Goal: Task Accomplishment & Management: Complete application form

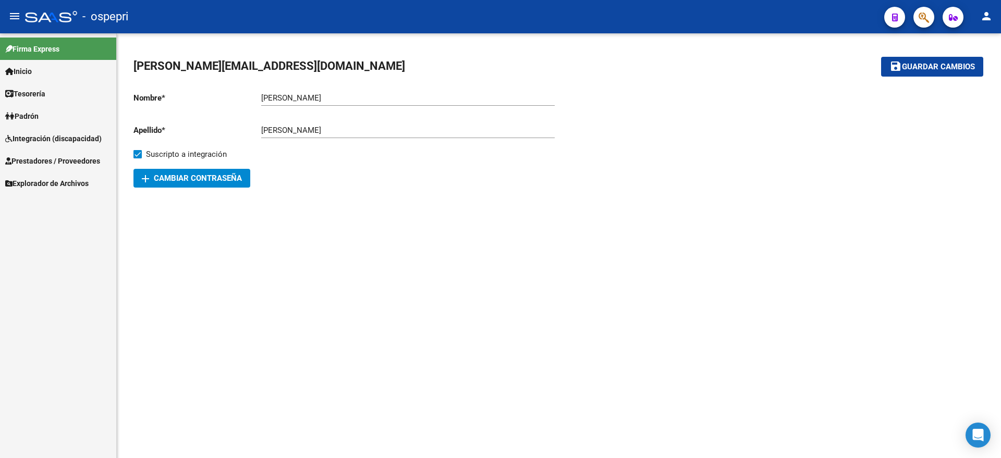
click at [34, 133] on span "Integración (discapacidad)" at bounding box center [53, 138] width 96 height 11
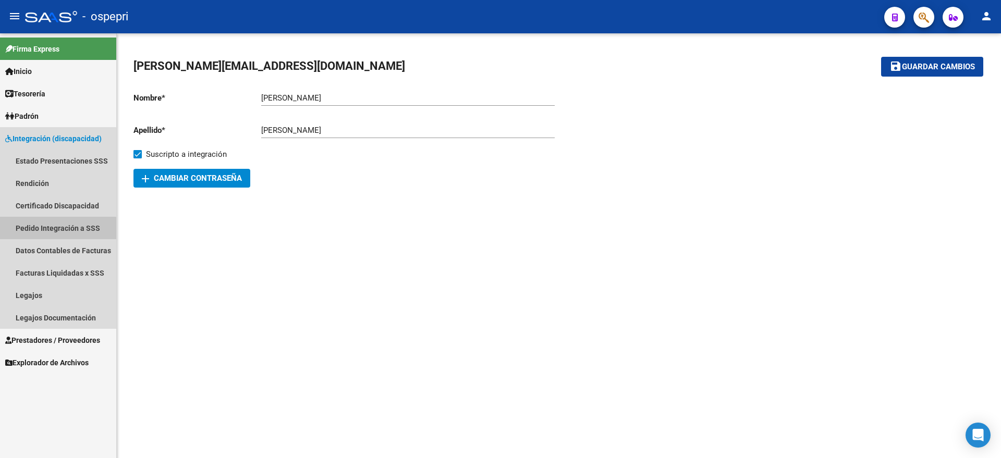
click at [44, 229] on link "Pedido Integración a SSS" at bounding box center [58, 228] width 116 height 22
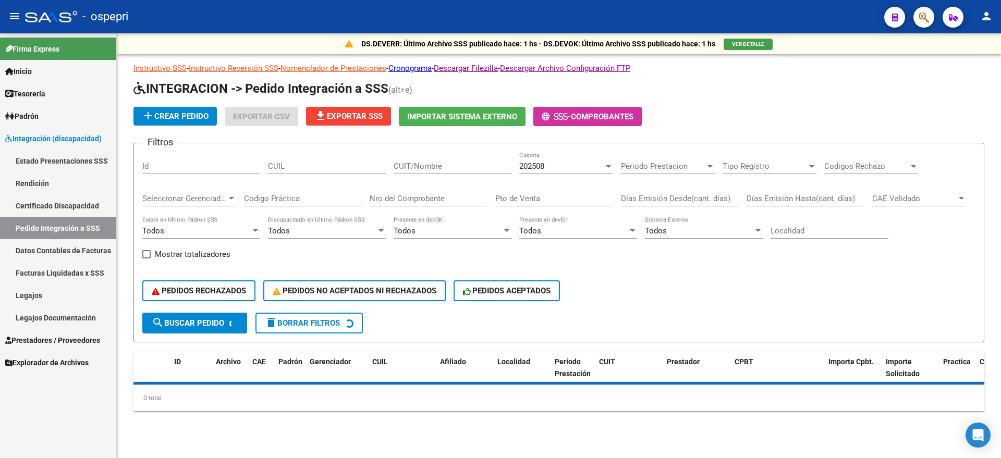
click at [543, 154] on div "202508 Carpeta" at bounding box center [566, 163] width 94 height 22
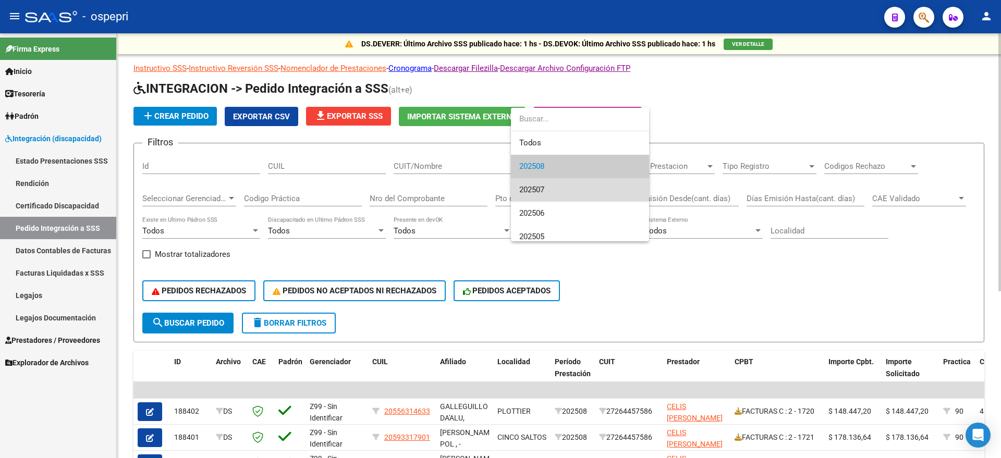
drag, startPoint x: 550, startPoint y: 182, endPoint x: 473, endPoint y: 205, distance: 80.0
click at [547, 182] on span "202507" at bounding box center [579, 189] width 121 height 23
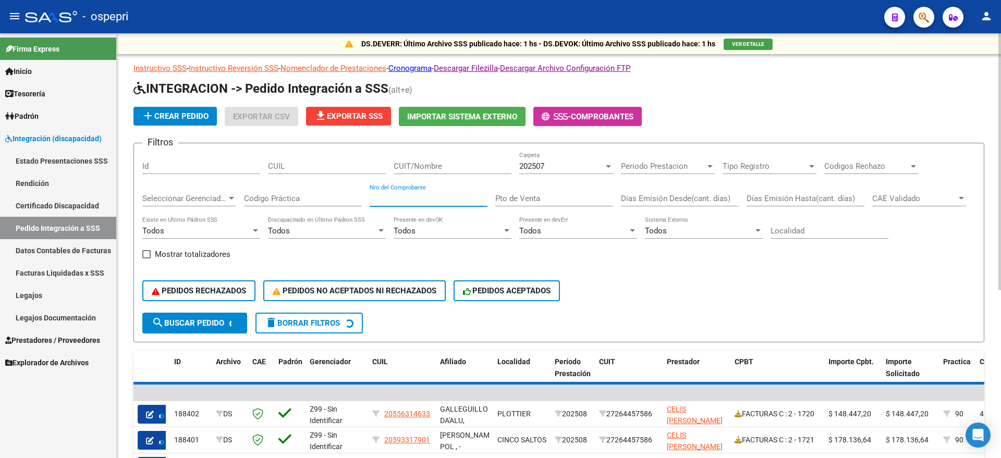
click at [416, 196] on input "Nro del Comprobante" at bounding box center [429, 198] width 118 height 9
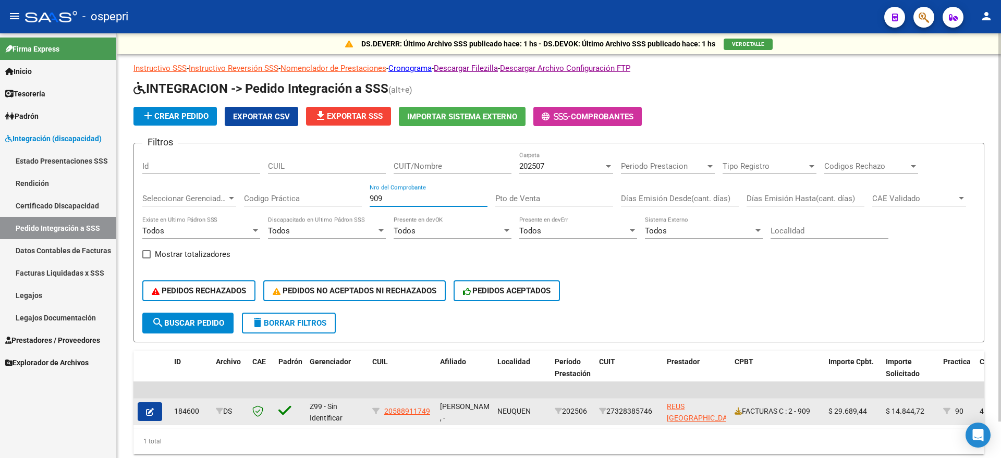
type input "909"
click at [155, 411] on button "button" at bounding box center [150, 411] width 25 height 19
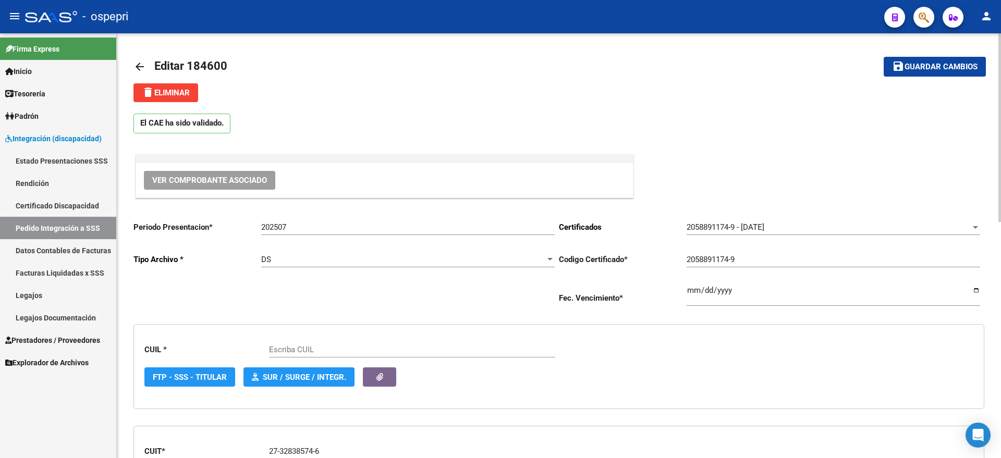
click at [232, 181] on span "Ver Comprobante Asociado" at bounding box center [209, 180] width 115 height 9
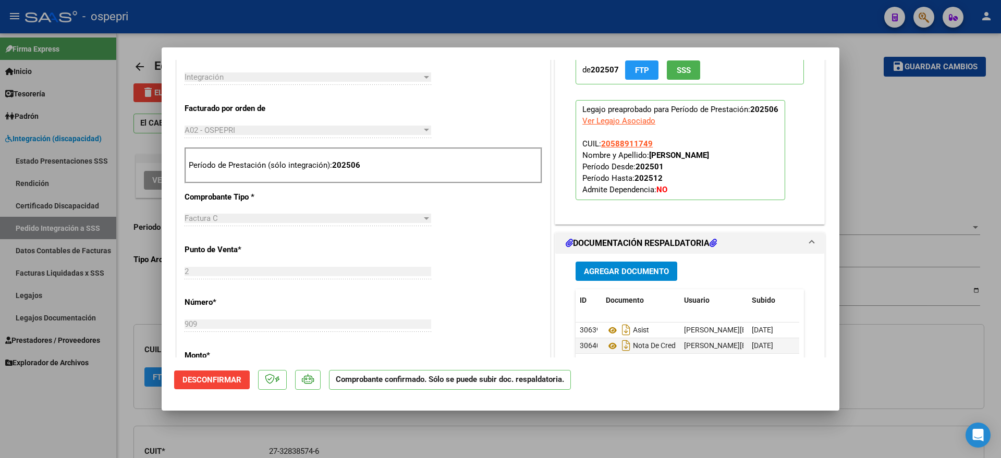
type input "20588911749"
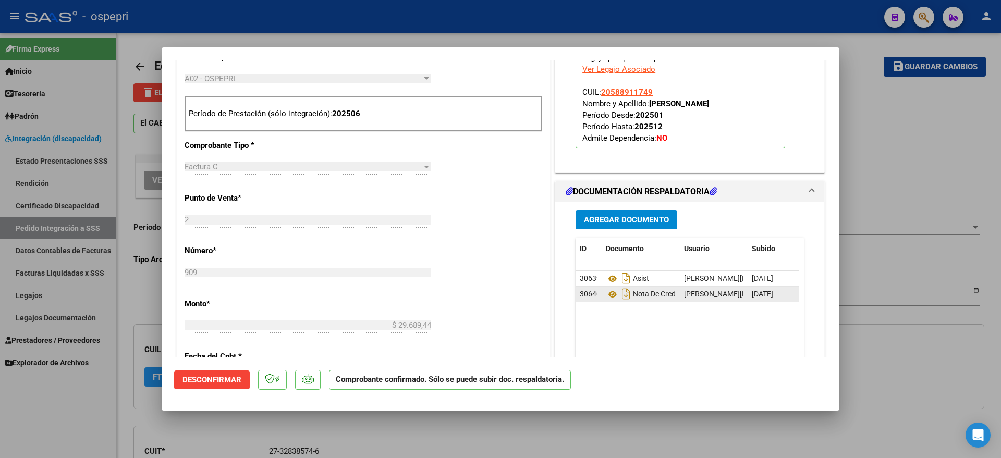
scroll to position [456, 0]
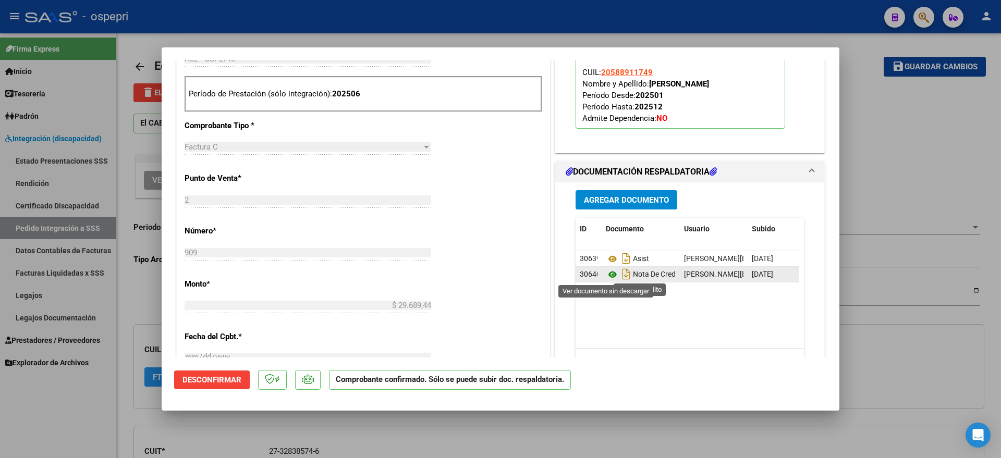
click at [606, 274] on icon at bounding box center [613, 274] width 14 height 13
click at [914, 117] on div at bounding box center [500, 229] width 1001 height 458
type input "$ 0,00"
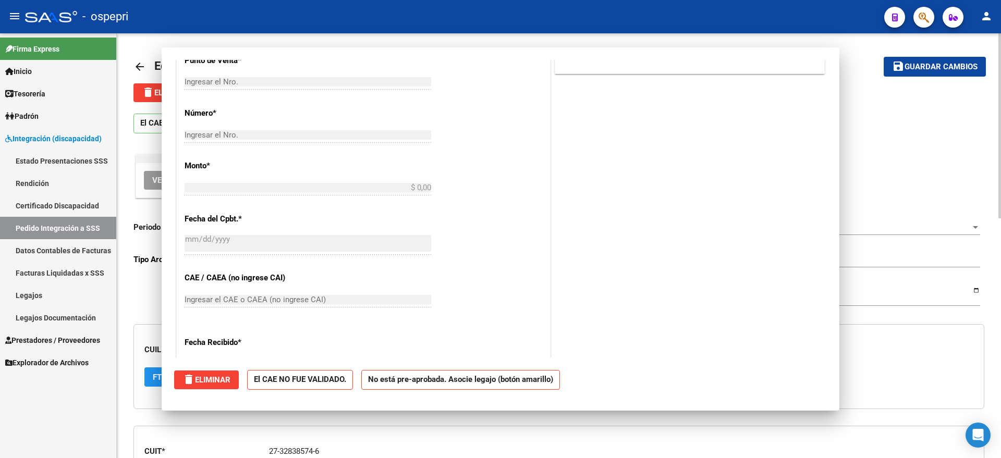
scroll to position [0, 0]
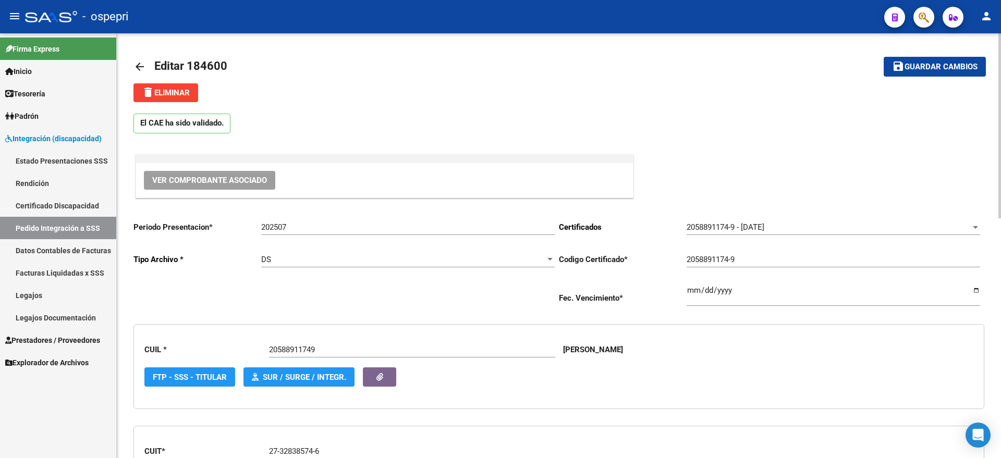
click at [141, 64] on mat-icon "arrow_back" at bounding box center [139, 66] width 13 height 13
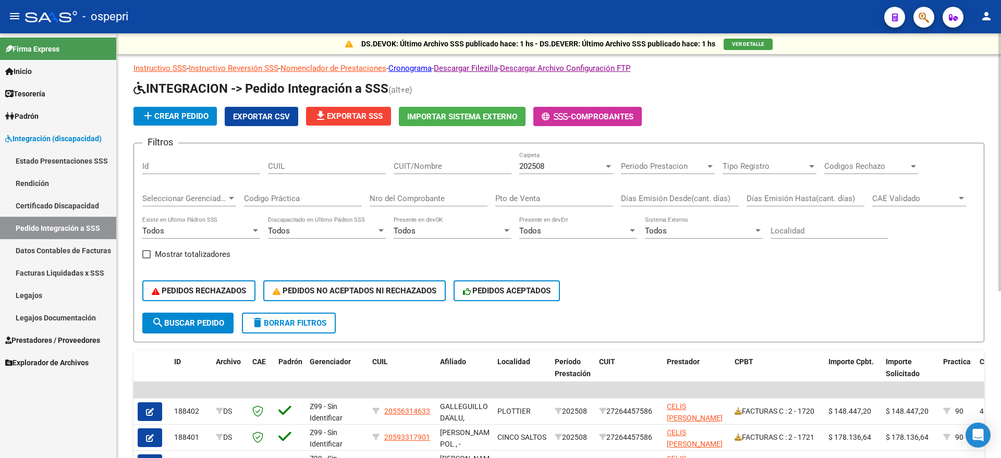
click at [393, 203] on div "Nro del Comprobante" at bounding box center [429, 195] width 118 height 22
click at [544, 165] on span "202508" at bounding box center [531, 166] width 25 height 9
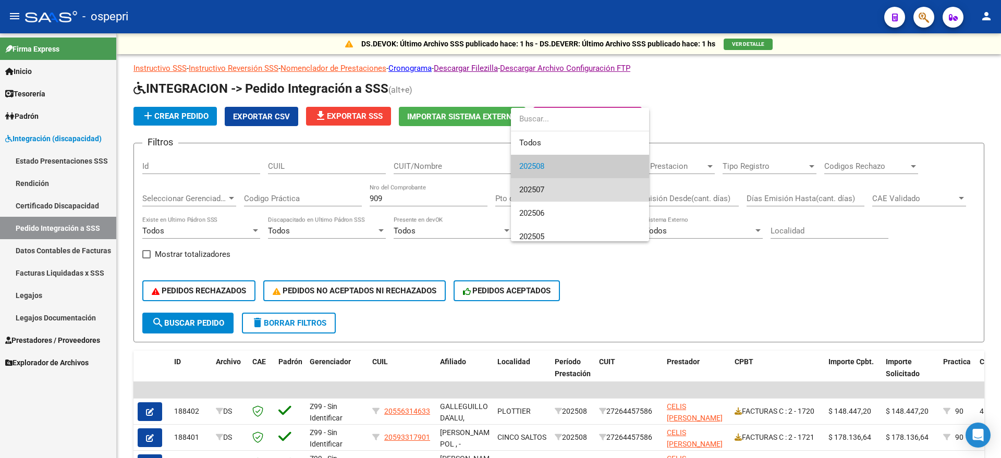
click at [547, 186] on span "202507" at bounding box center [579, 189] width 121 height 23
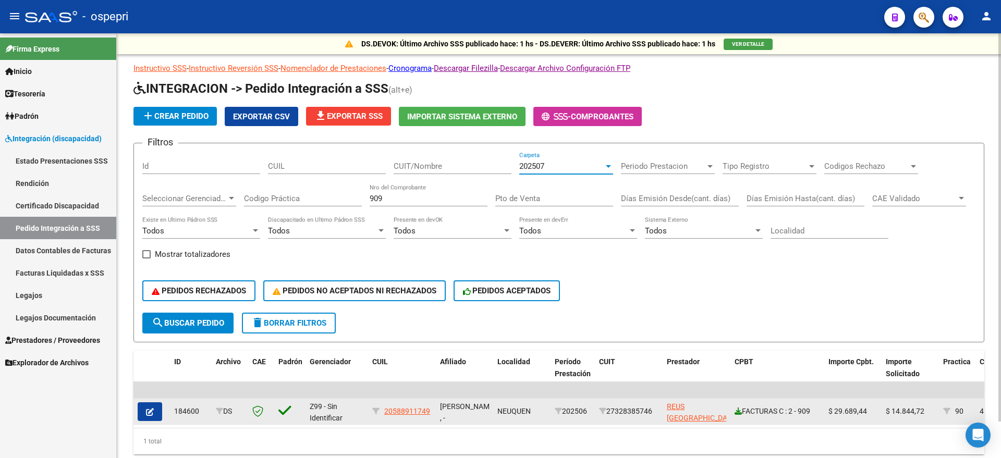
click at [739, 412] on icon at bounding box center [738, 411] width 7 height 7
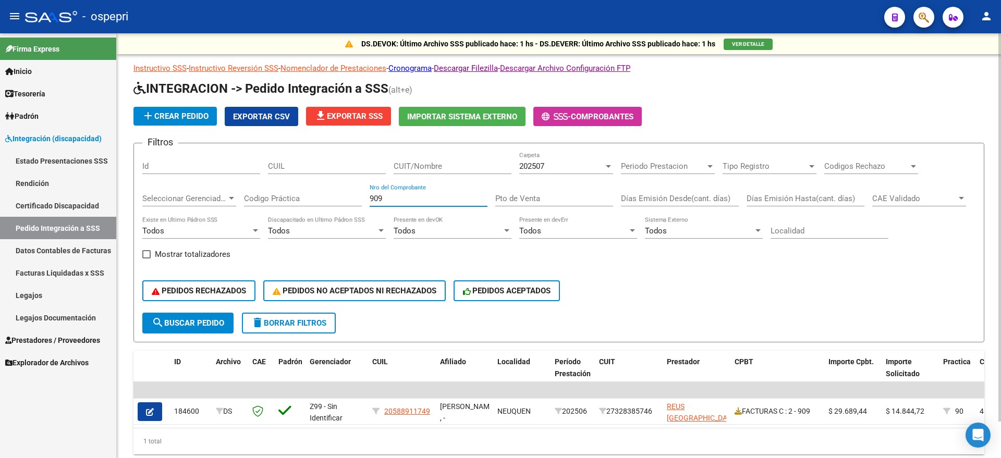
drag, startPoint x: 335, startPoint y: 197, endPoint x: 318, endPoint y: 197, distance: 17.2
click at [318, 197] on div "Filtros Id CUIL CUIT/Nombre 202507 Carpeta Periodo Prestacion Periodo Prestacio…" at bounding box center [558, 232] width 833 height 161
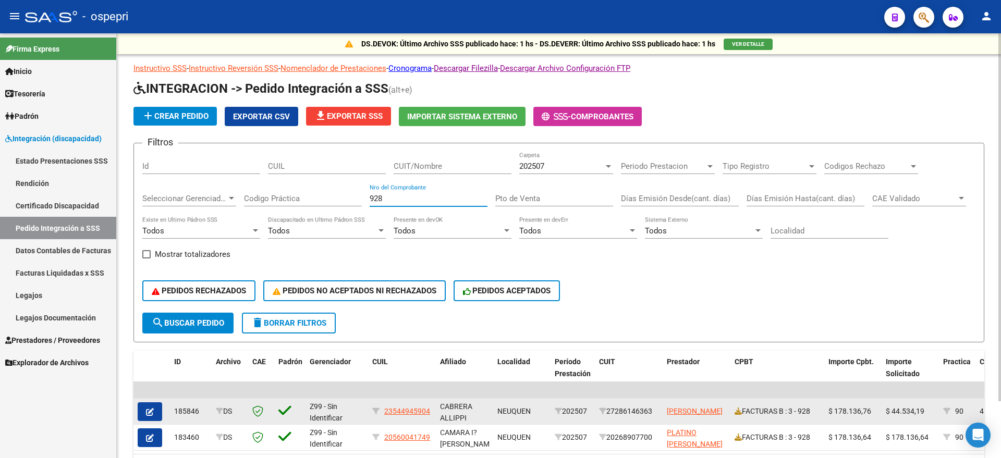
type input "928"
click at [149, 411] on icon "button" at bounding box center [150, 412] width 8 height 8
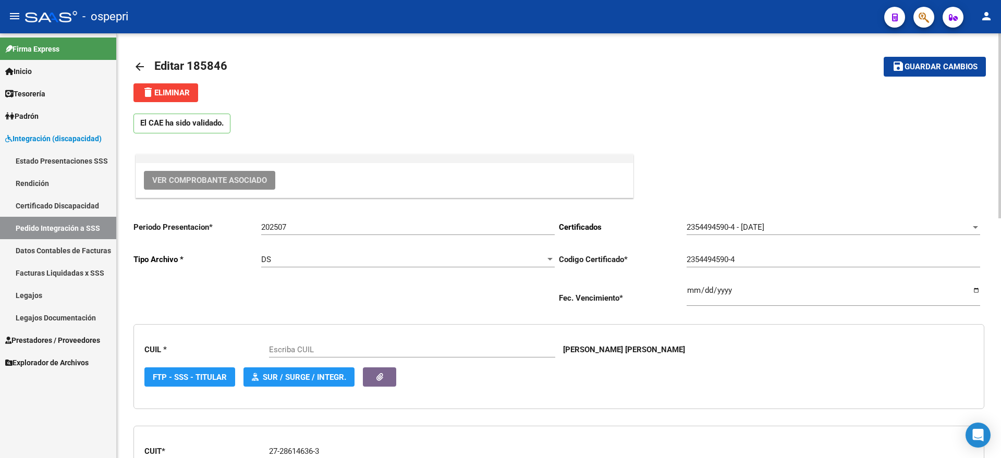
click at [219, 179] on span "Ver Comprobante Asociado" at bounding box center [209, 180] width 115 height 9
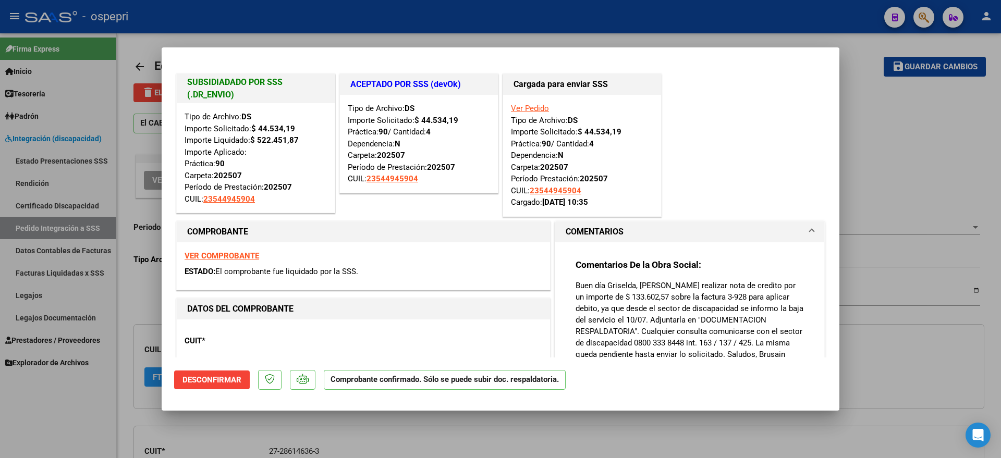
type input "23544945904"
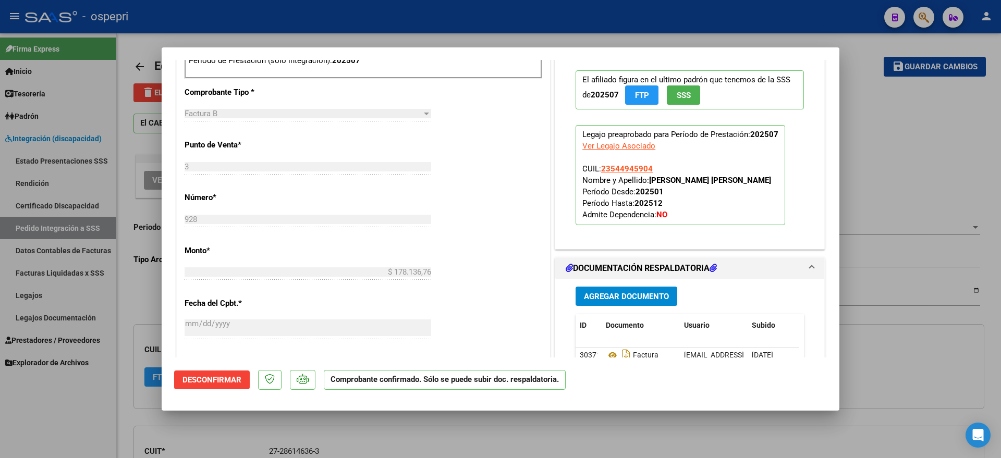
scroll to position [587, 0]
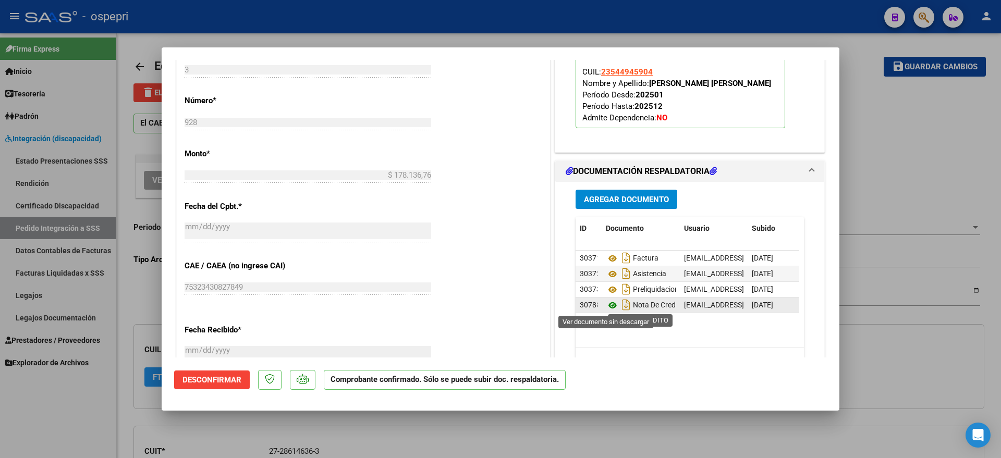
click at [607, 300] on icon at bounding box center [613, 305] width 14 height 13
click at [913, 181] on div at bounding box center [500, 229] width 1001 height 458
type input "$ 0,00"
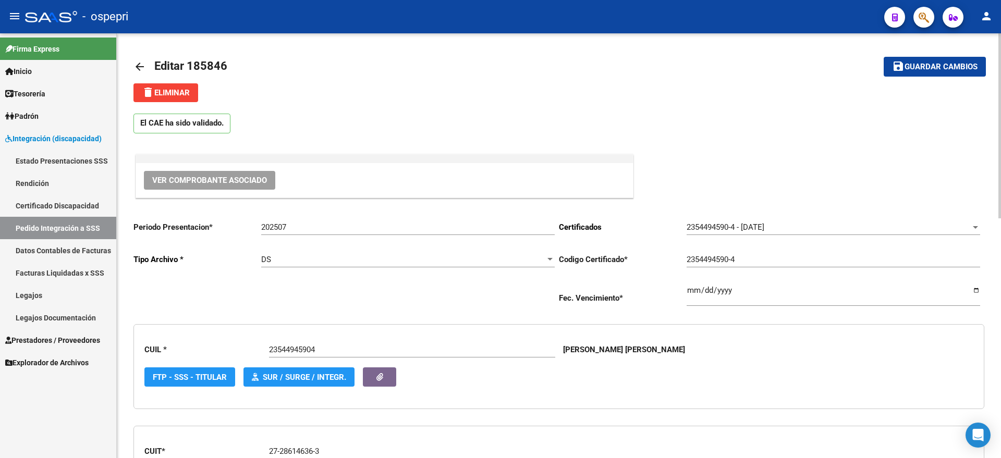
click at [160, 60] on span "Editar 185846" at bounding box center [190, 65] width 73 height 13
click at [140, 62] on mat-icon "arrow_back" at bounding box center [139, 66] width 13 height 13
